Goal: Transaction & Acquisition: Purchase product/service

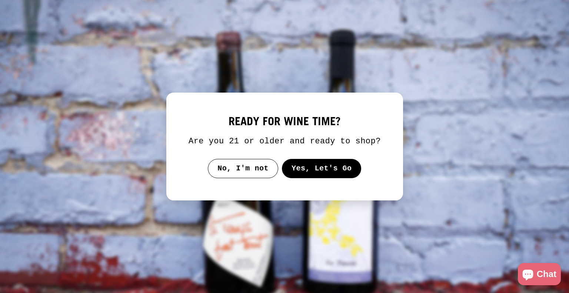
click at [304, 170] on button "Yes, Let's Go" at bounding box center [321, 168] width 80 height 19
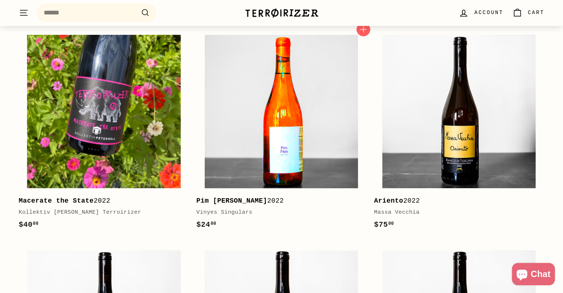
scroll to position [148, 0]
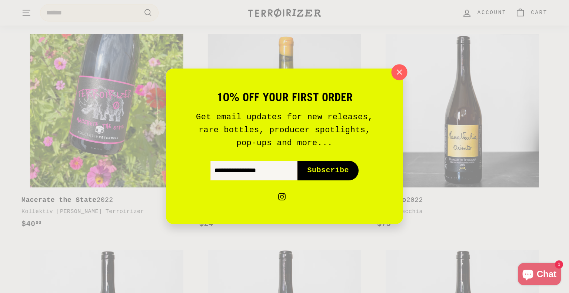
click at [401, 68] on icon "button" at bounding box center [399, 72] width 11 height 11
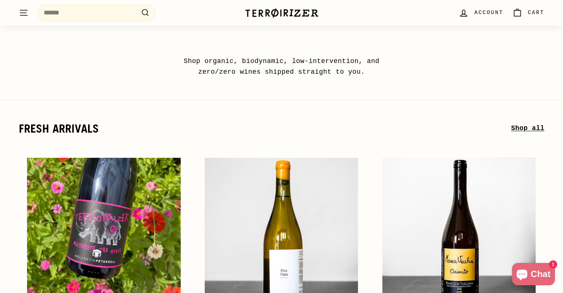
scroll to position [0, 0]
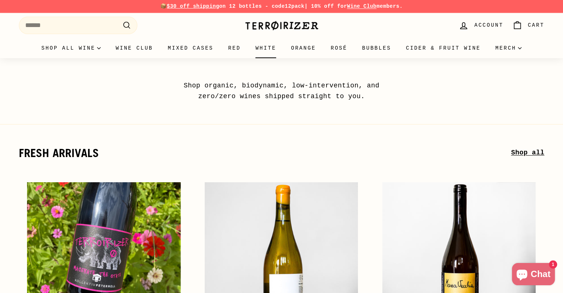
click at [267, 48] on link "White" at bounding box center [266, 48] width 36 height 20
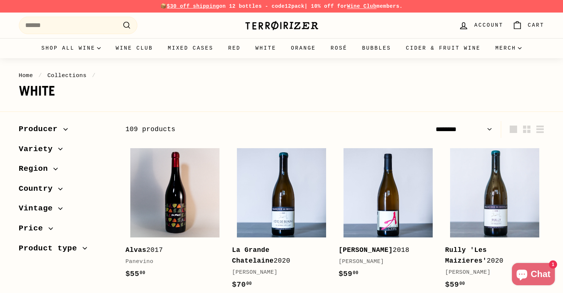
select select "******"
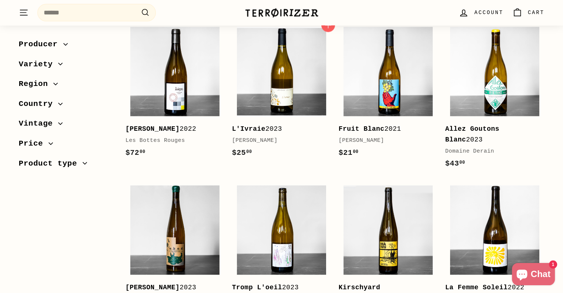
scroll to position [1519, 0]
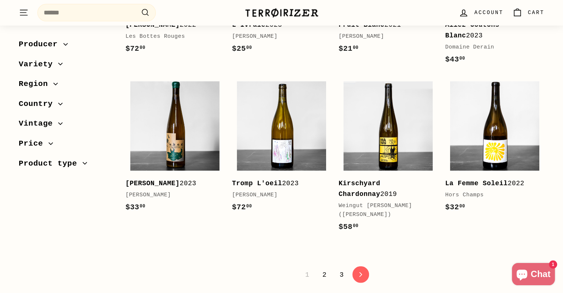
click at [47, 68] on span "Variety" at bounding box center [39, 64] width 40 height 13
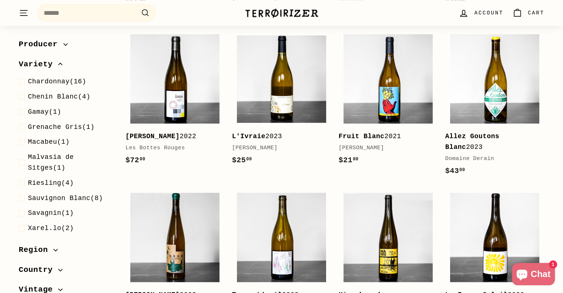
scroll to position [1333, 0]
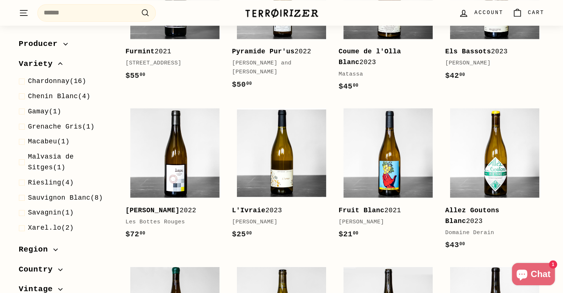
click at [59, 48] on span "Producer" at bounding box center [41, 44] width 44 height 13
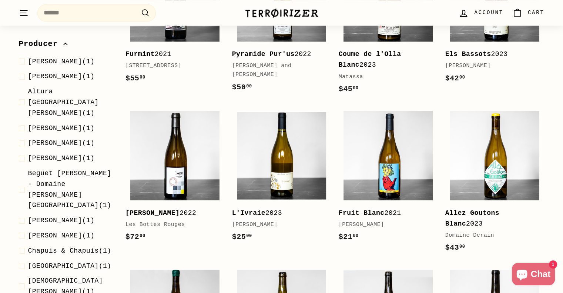
scroll to position [1259, 0]
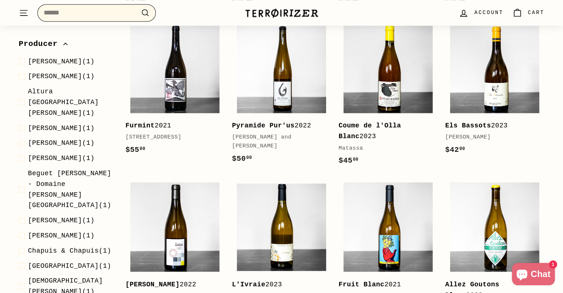
click at [80, 6] on input "Search" at bounding box center [96, 12] width 119 height 17
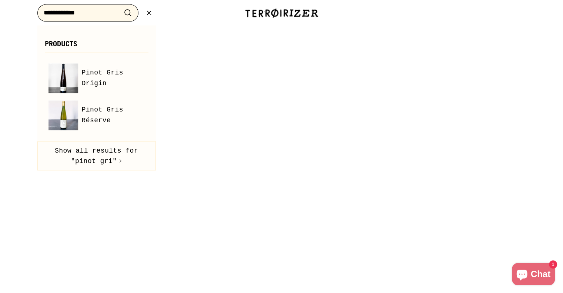
type input "**********"
click at [121, 7] on button ".cls-1{fill:none;stroke:#000;stroke-miterlimit:10;stroke-width:2px} Search" at bounding box center [128, 12] width 14 height 11
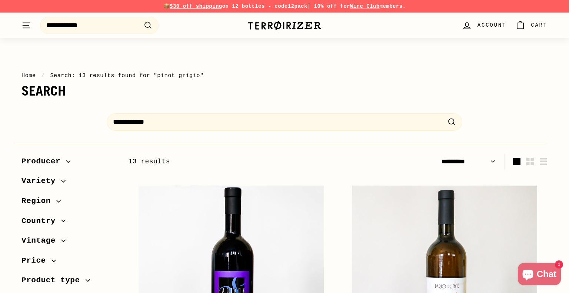
select select "*********"
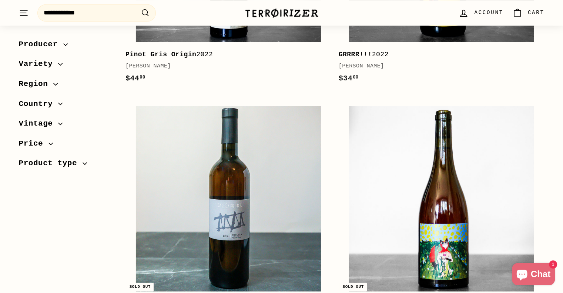
scroll to position [1037, 0]
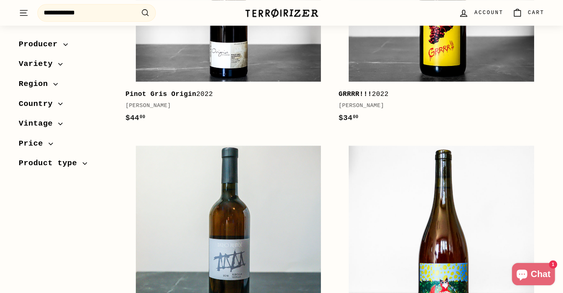
click at [55, 44] on span "Producer" at bounding box center [41, 44] width 44 height 13
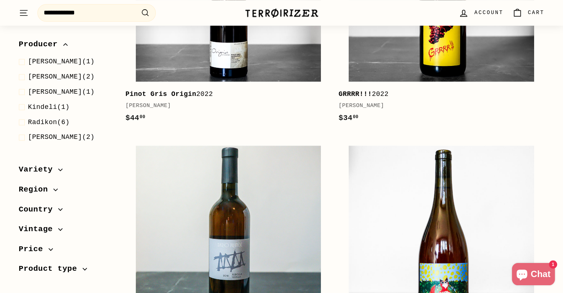
click at [55, 44] on span "Producer" at bounding box center [41, 44] width 44 height 13
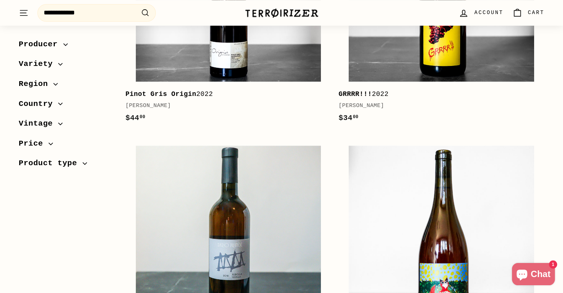
click at [59, 67] on span "Variety" at bounding box center [66, 64] width 95 height 13
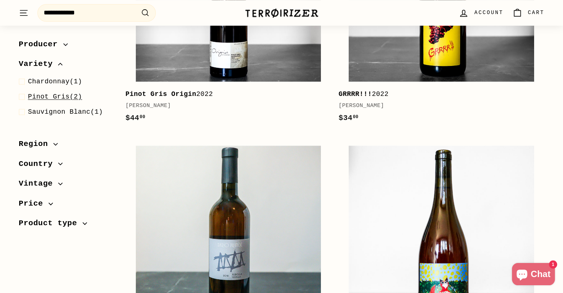
click at [43, 96] on span "Pinot Gris" at bounding box center [49, 96] width 42 height 7
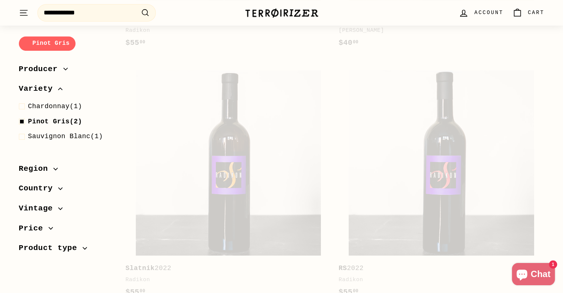
scroll to position [106, 0]
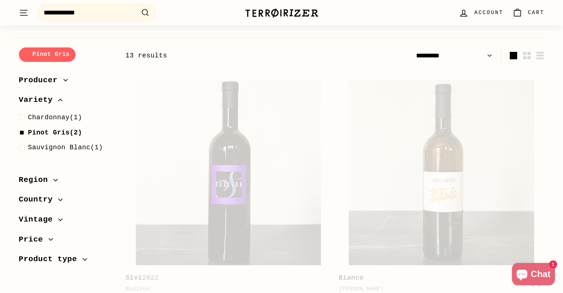
select select "*********"
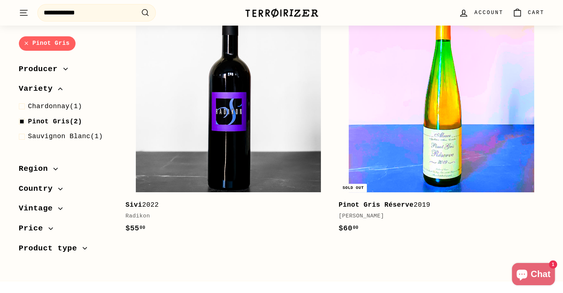
scroll to position [180, 0]
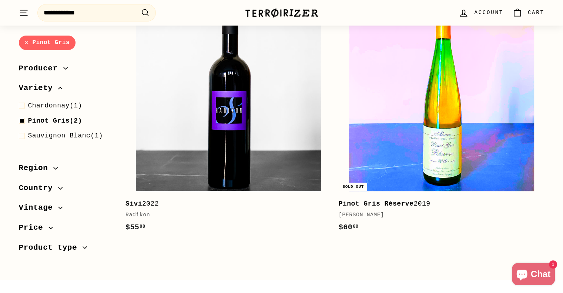
click at [377, 114] on img at bounding box center [441, 98] width 185 height 185
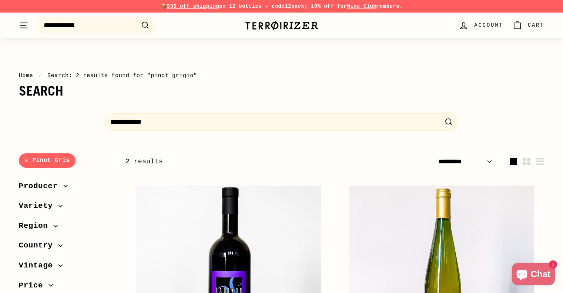
select select "*********"
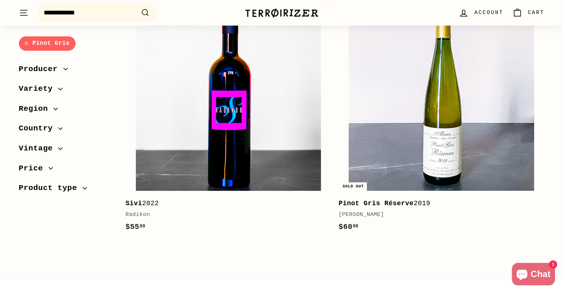
scroll to position [178, 0]
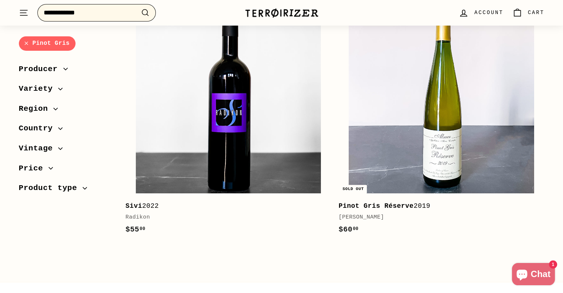
click at [104, 12] on input "**********" at bounding box center [96, 12] width 119 height 17
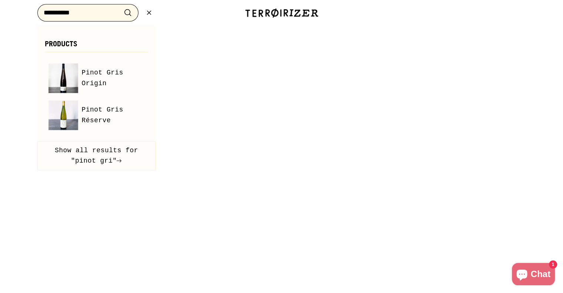
type input "**********"
click at [121, 7] on button ".cls-1{fill:none;stroke:#000;stroke-miterlimit:10;stroke-width:2px} Search" at bounding box center [128, 12] width 14 height 11
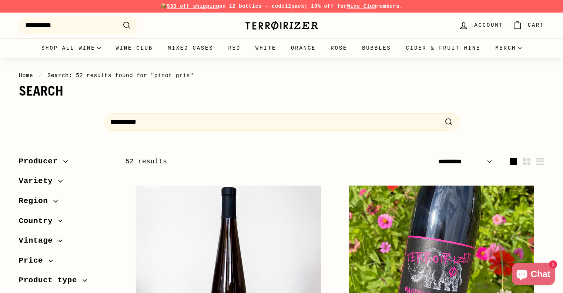
select select "*********"
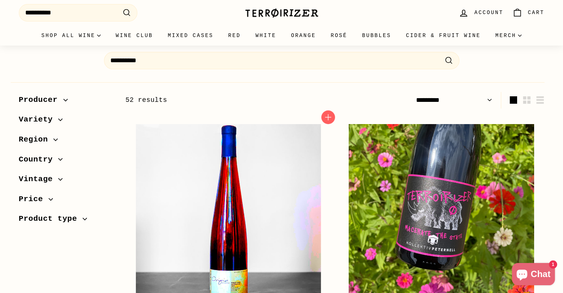
scroll to position [148, 0]
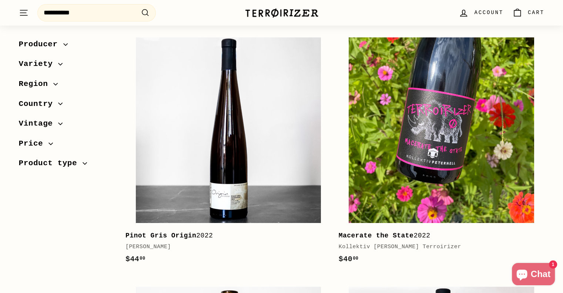
click at [45, 63] on span "Variety" at bounding box center [39, 64] width 40 height 13
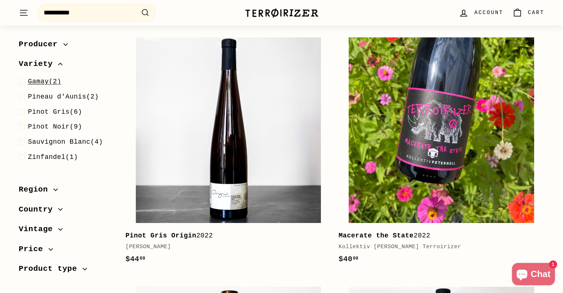
click at [22, 111] on span at bounding box center [23, 112] width 9 height 11
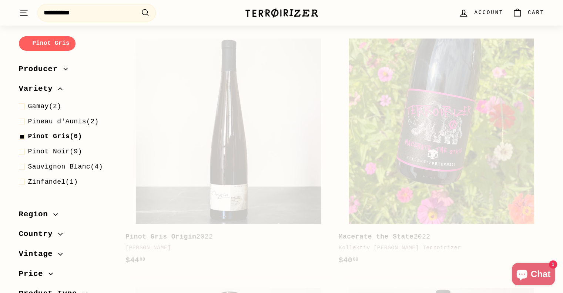
scroll to position [114, 0]
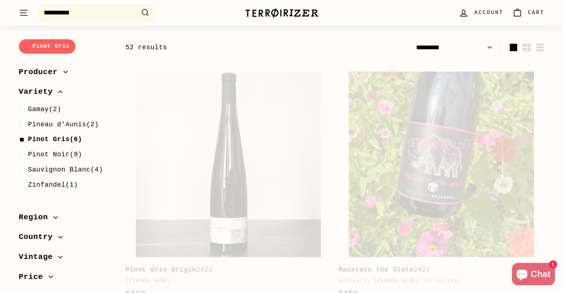
select select "*********"
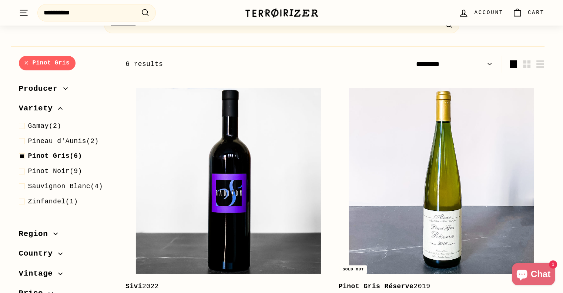
scroll to position [171, 0]
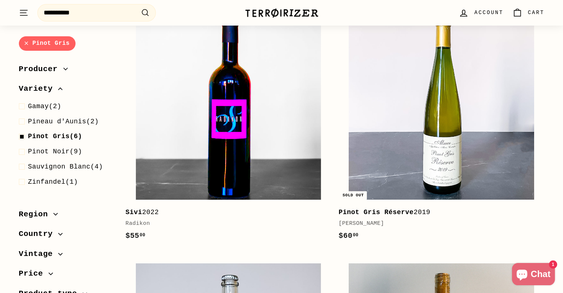
click at [264, 99] on img at bounding box center [228, 106] width 185 height 185
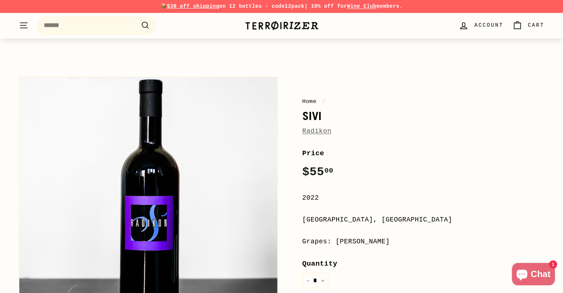
scroll to position [185, 0]
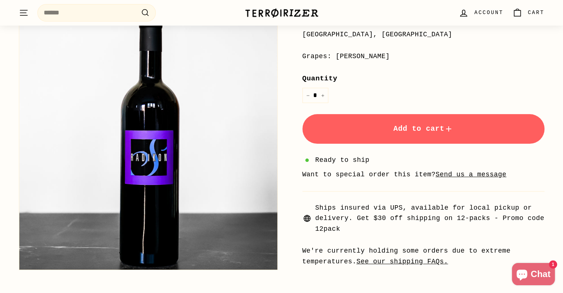
click at [206, 142] on button "Zoom" at bounding box center [148, 140] width 258 height 258
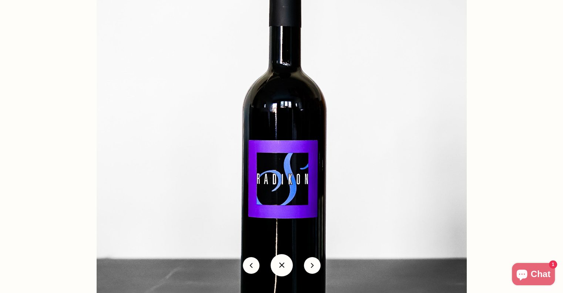
click at [311, 266] on button "icon-chevron" at bounding box center [312, 265] width 17 height 17
click at [308, 266] on button "icon-chevron" at bounding box center [312, 265] width 17 height 17
click at [248, 264] on button at bounding box center [251, 265] width 17 height 17
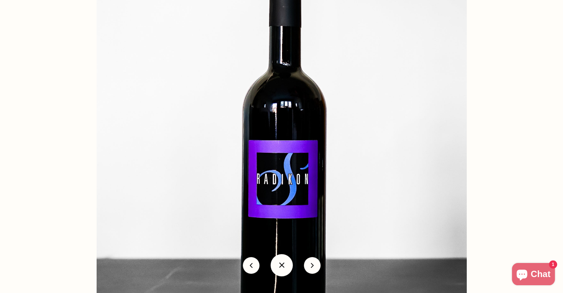
click at [248, 264] on button at bounding box center [251, 265] width 17 height 17
click at [294, 264] on div "icon-chevron" at bounding box center [281, 265] width 563 height 33
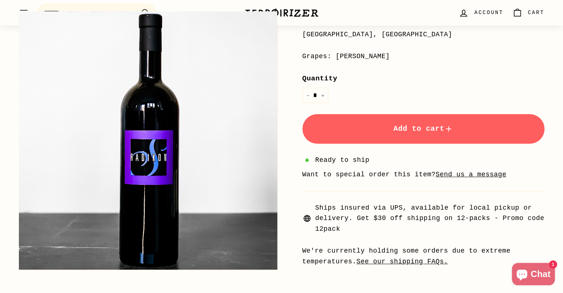
click at [276, 264] on img at bounding box center [148, 140] width 258 height 258
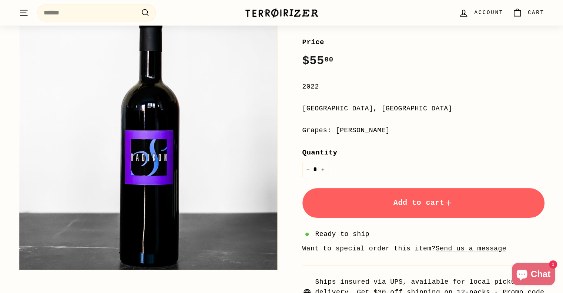
scroll to position [37, 0]
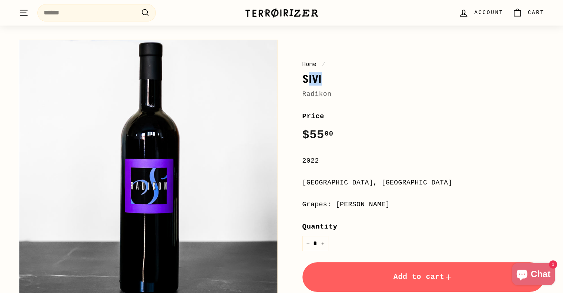
drag, startPoint x: 308, startPoint y: 77, endPoint x: 340, endPoint y: 77, distance: 32.2
click at [340, 77] on h1 "Sivi" at bounding box center [424, 79] width 242 height 13
drag, startPoint x: 302, startPoint y: 81, endPoint x: 339, endPoint y: 74, distance: 37.8
click at [339, 74] on h1 "Sivi" at bounding box center [424, 79] width 242 height 13
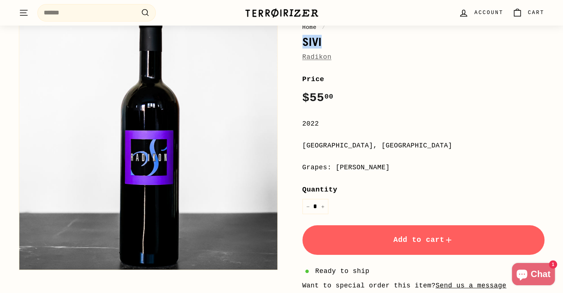
scroll to position [0, 0]
